Goal: Navigation & Orientation: Find specific page/section

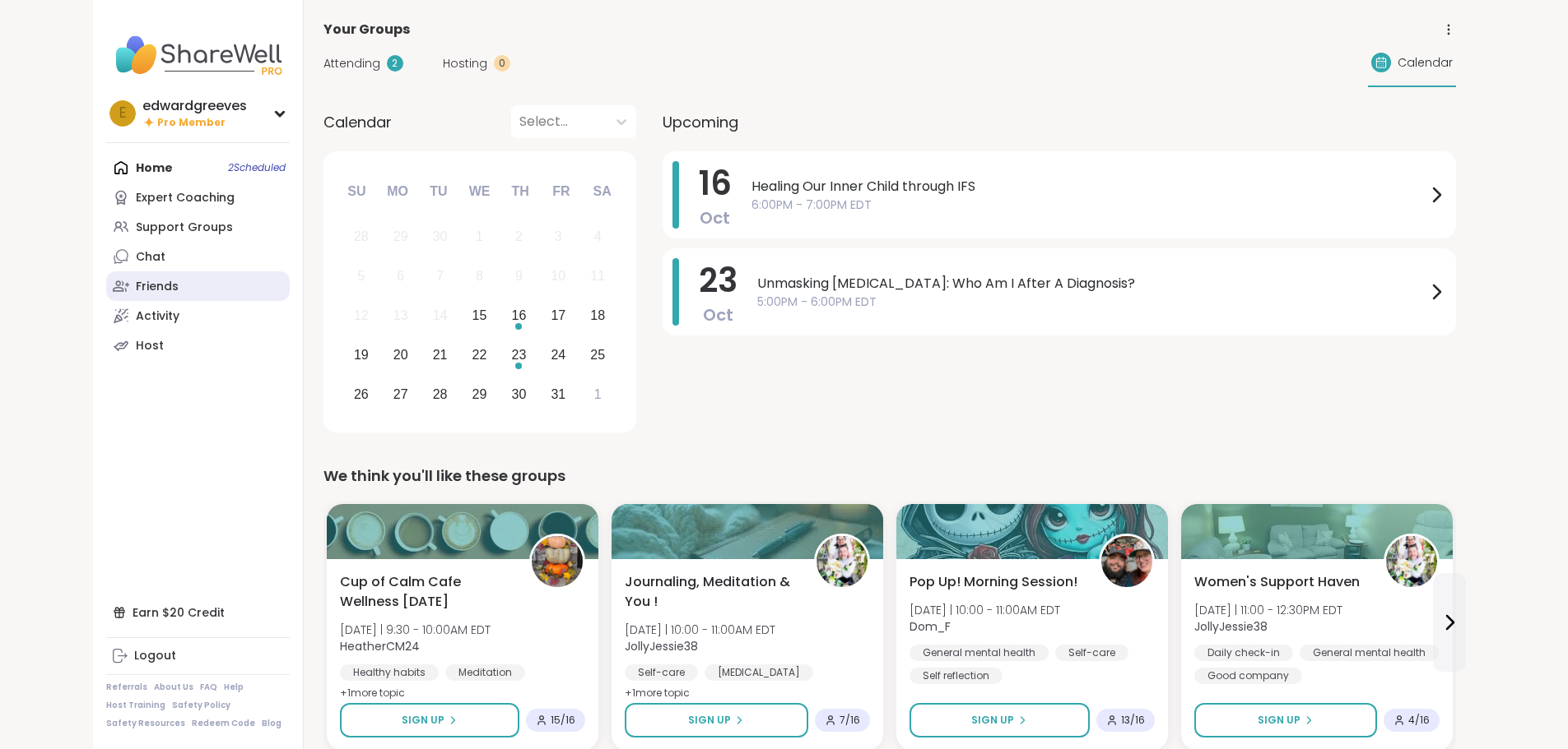
click at [107, 276] on link "Friends" at bounding box center [198, 286] width 184 height 29
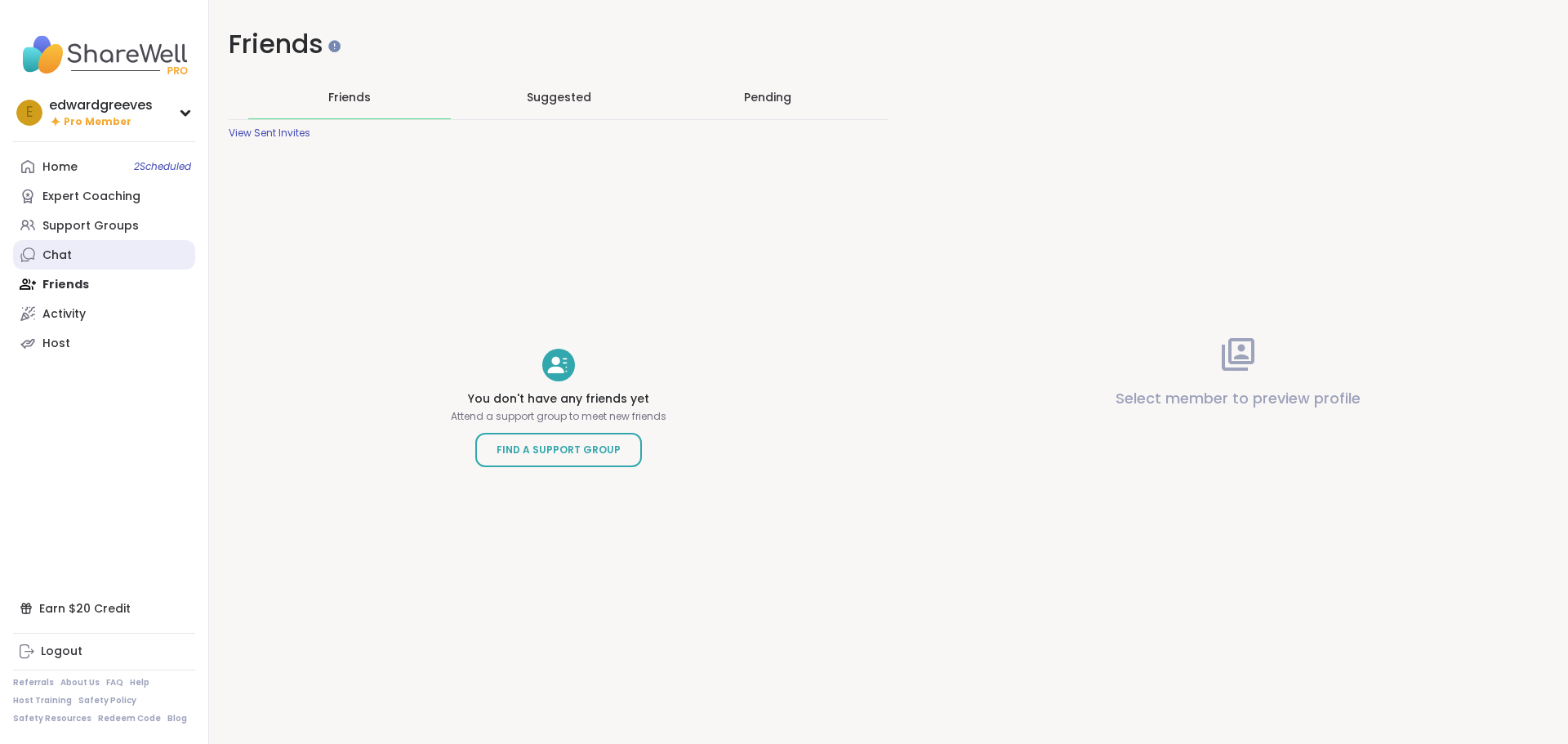
click at [63, 256] on div "Chat" at bounding box center [57, 255] width 29 height 16
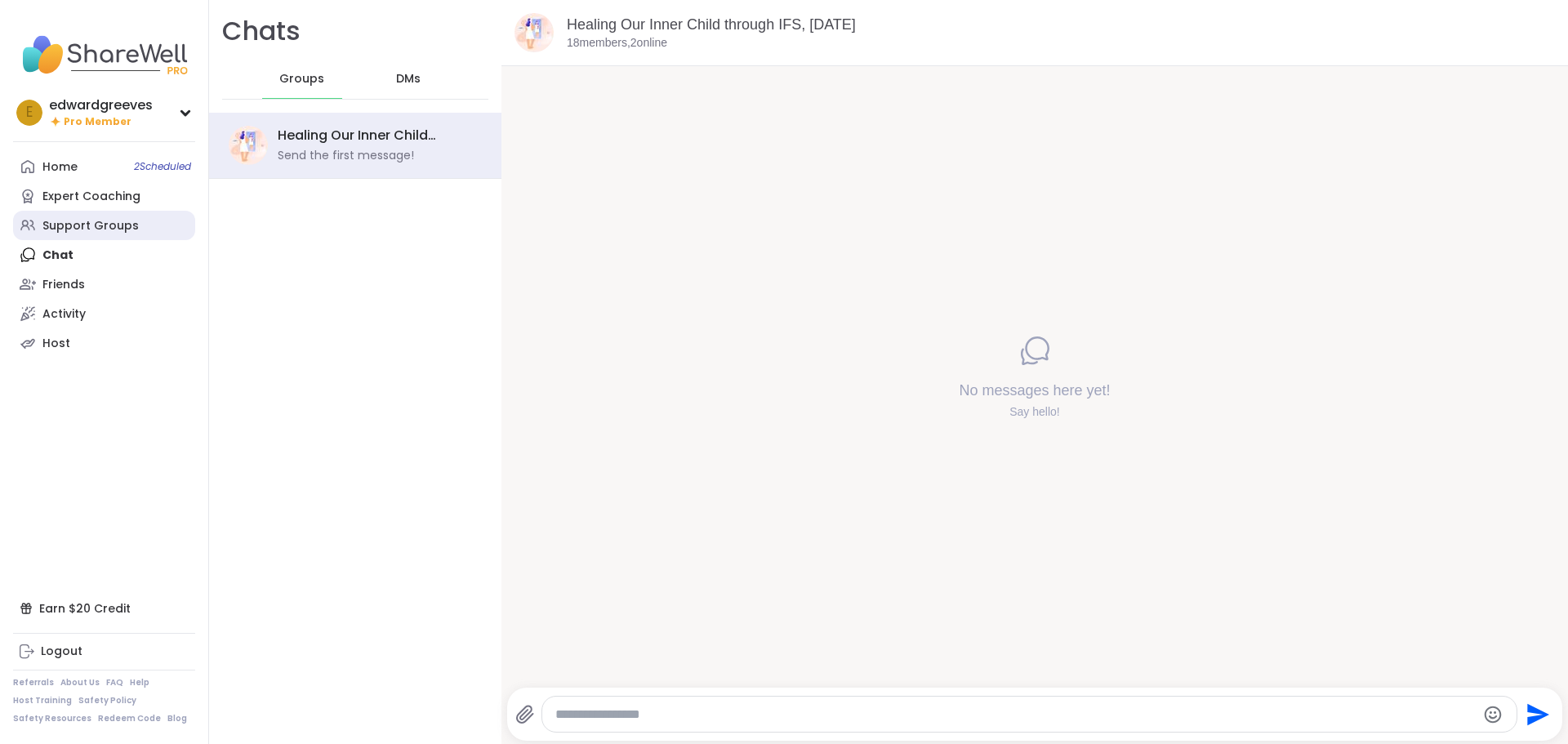
click at [76, 224] on div "Support Groups" at bounding box center [90, 226] width 96 height 16
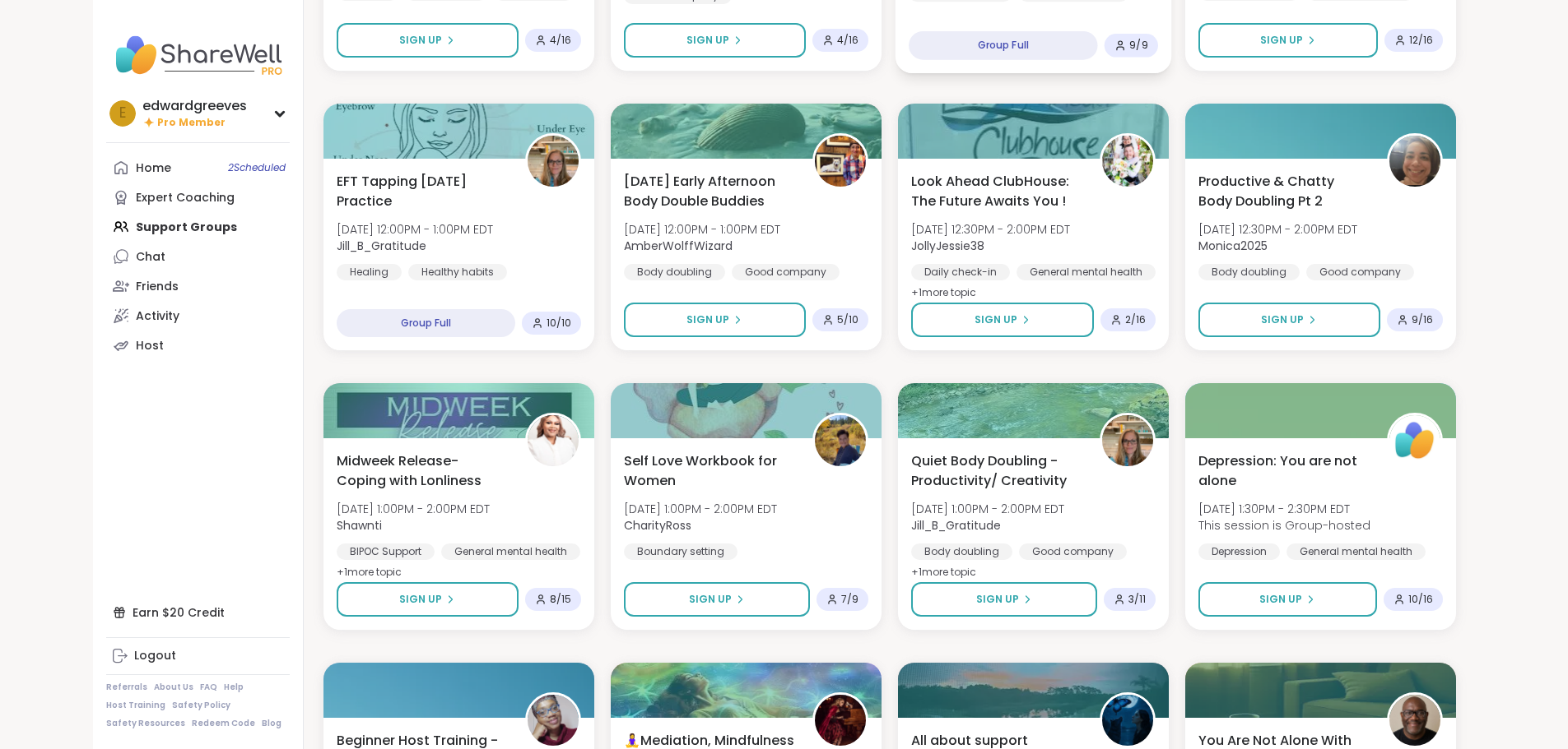
scroll to position [987, 0]
